Goal: Book appointment/travel/reservation

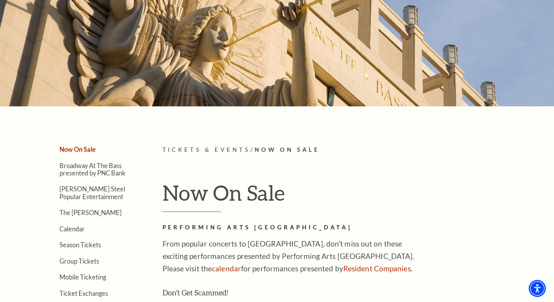
scroll to position [149, 0]
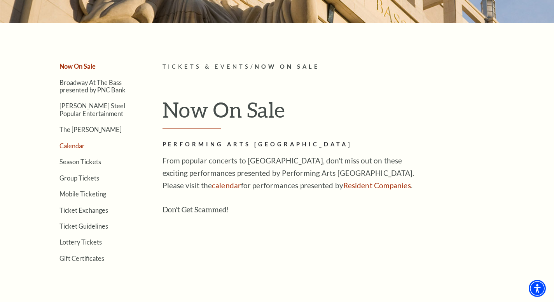
click at [68, 144] on link "Calendar" at bounding box center [71, 145] width 25 height 7
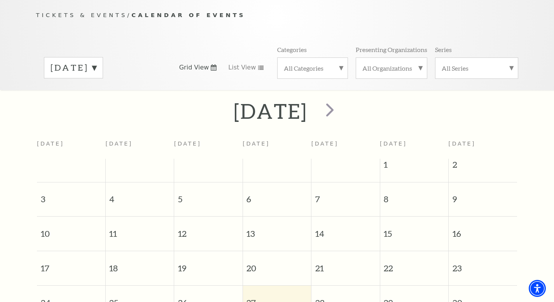
scroll to position [138, 0]
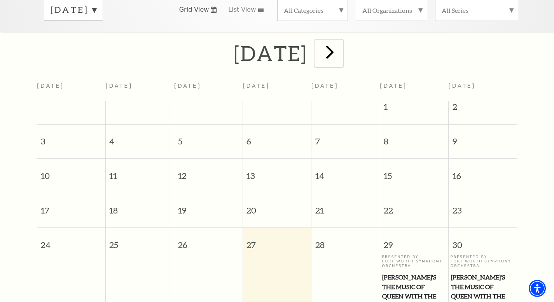
click at [341, 45] on span "next" at bounding box center [330, 52] width 22 height 22
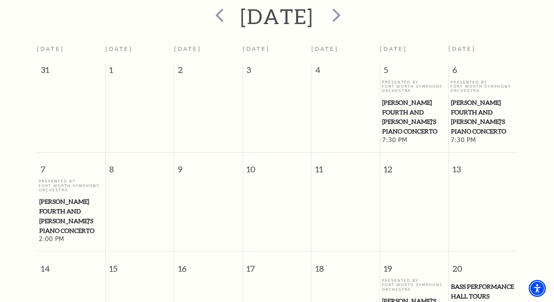
scroll to position [192, 0]
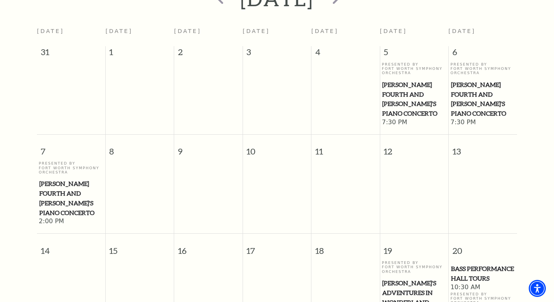
click at [473, 84] on span "[PERSON_NAME] Fourth and [PERSON_NAME]'s Piano Concerto" at bounding box center [483, 99] width 64 height 38
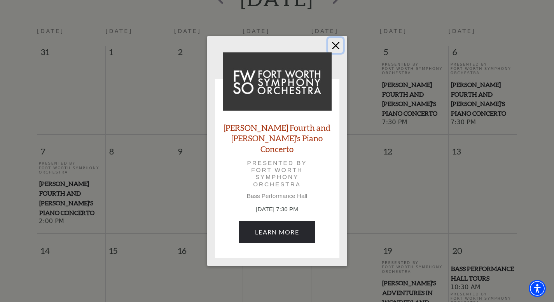
click at [333, 50] on button "Close" at bounding box center [335, 45] width 15 height 15
